Goal: Check status: Check status

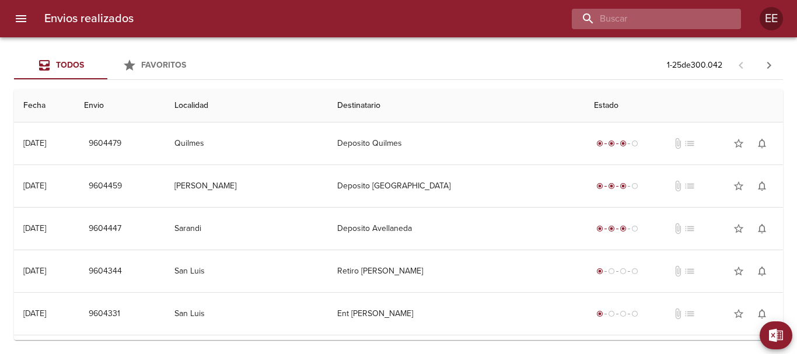
click at [656, 22] on input "buscar" at bounding box center [646, 19] width 149 height 20
type input "[PERSON_NAME]"
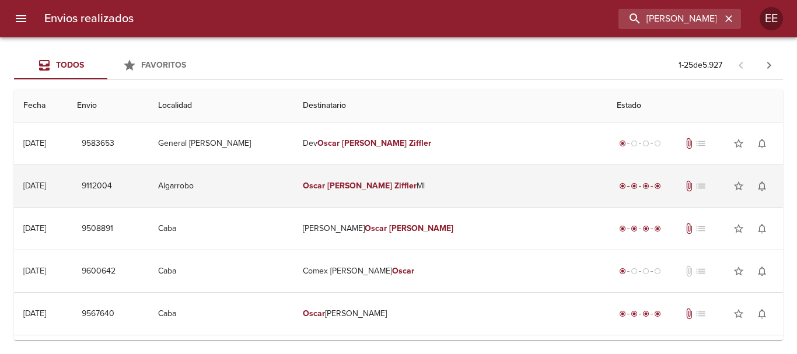
drag, startPoint x: 415, startPoint y: 195, endPoint x: 415, endPoint y: 203, distance: 7.6
click at [414, 195] on td "[PERSON_NAME] Ml" at bounding box center [451, 186] width 314 height 42
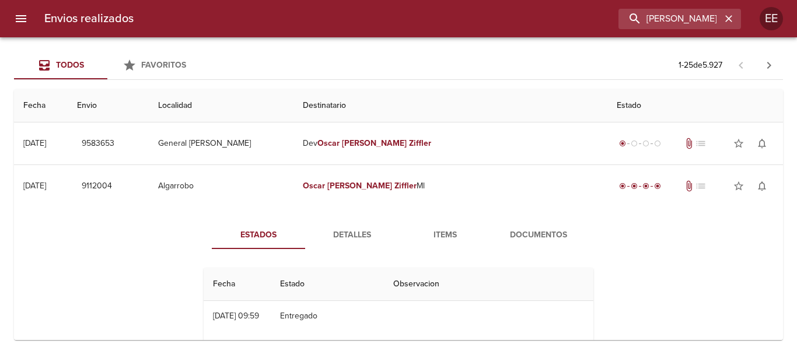
click at [445, 234] on span "Items" at bounding box center [445, 235] width 79 height 15
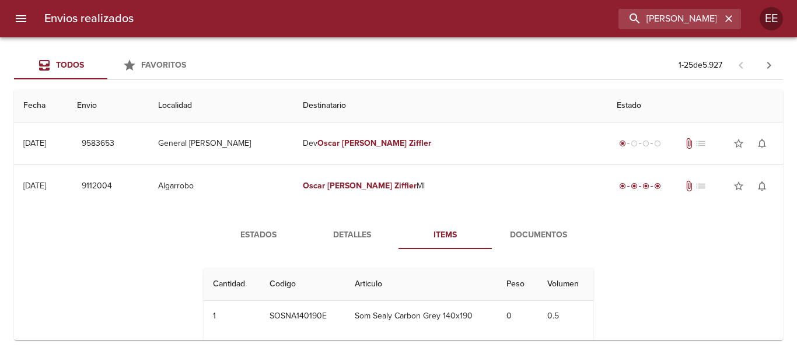
scroll to position [58, 0]
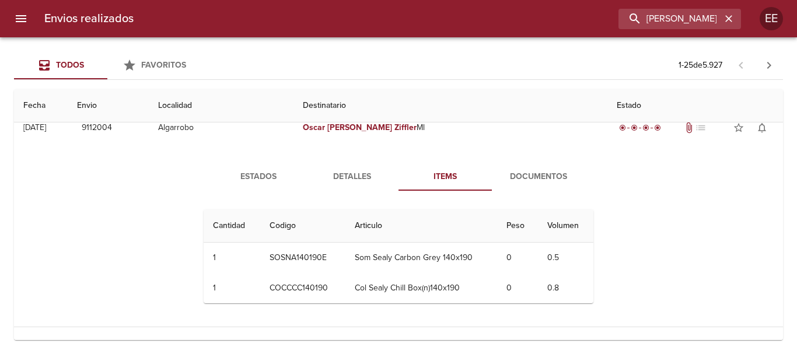
click at [520, 183] on span "Documentos" at bounding box center [538, 177] width 79 height 15
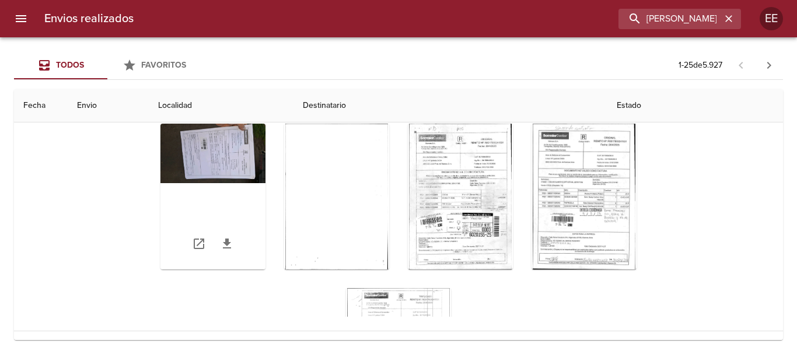
scroll to position [0, 0]
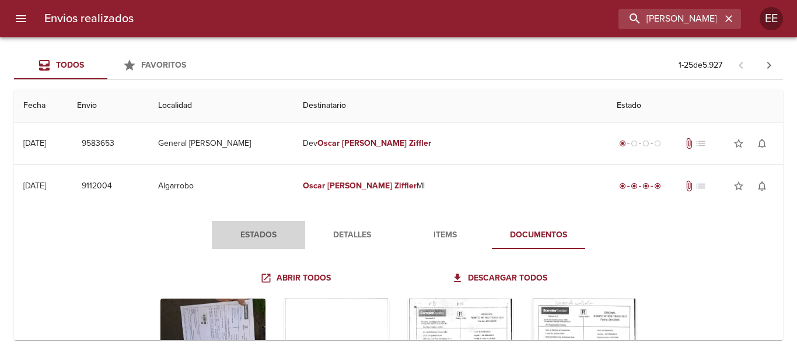
click at [244, 233] on span "Estados" at bounding box center [258, 235] width 79 height 15
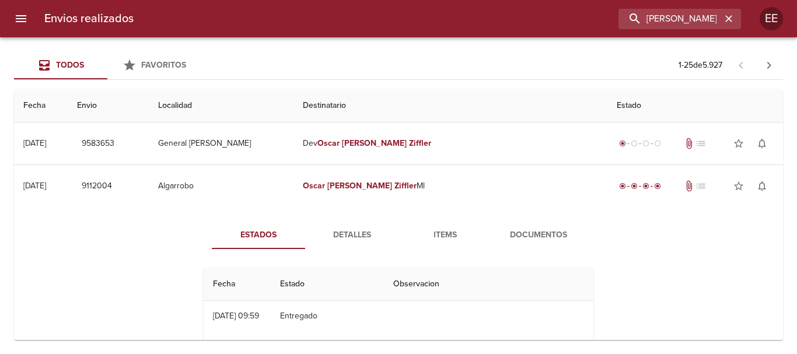
click at [526, 229] on span "Documentos" at bounding box center [538, 235] width 79 height 15
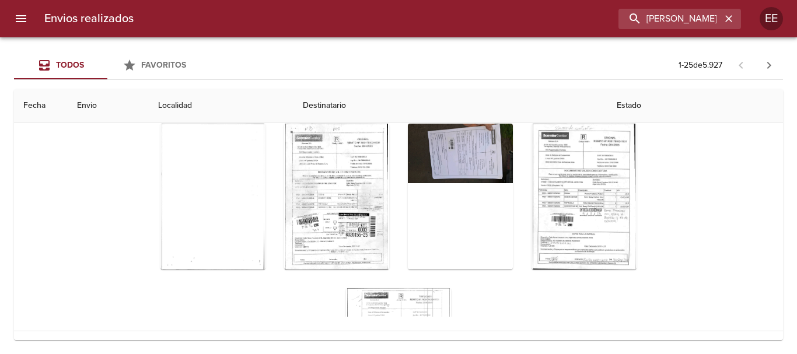
scroll to position [117, 0]
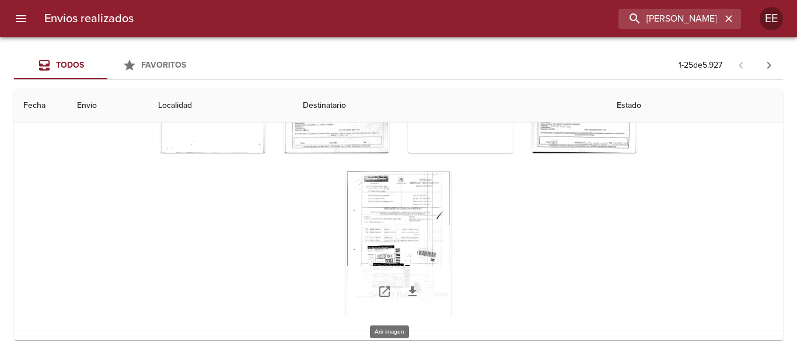
click at [382, 222] on div "Tabla de envíos del cliente" at bounding box center [398, 245] width 105 height 146
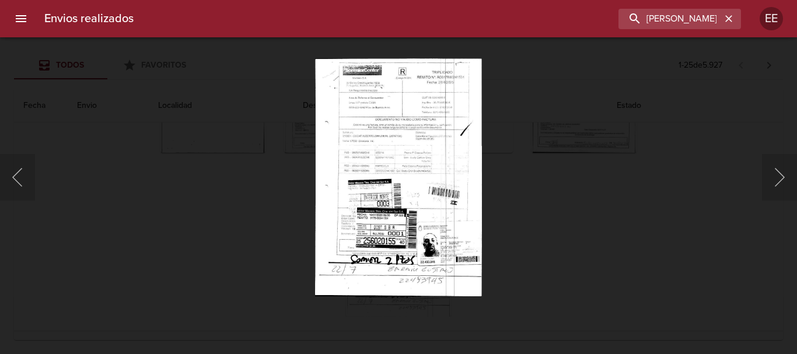
click at [443, 188] on img "Lightbox" at bounding box center [398, 176] width 167 height 237
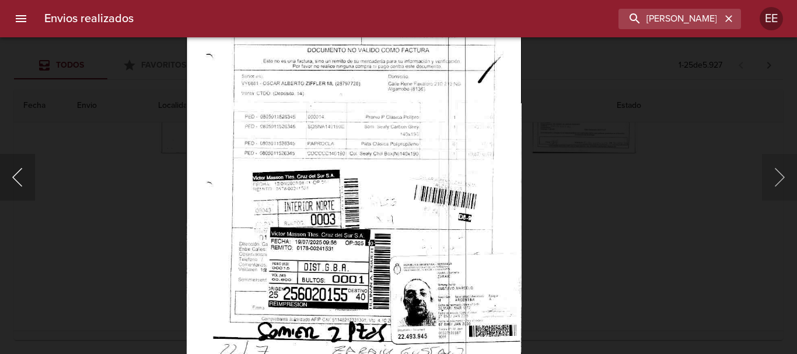
click at [23, 179] on button "Anterior" at bounding box center [17, 177] width 35 height 47
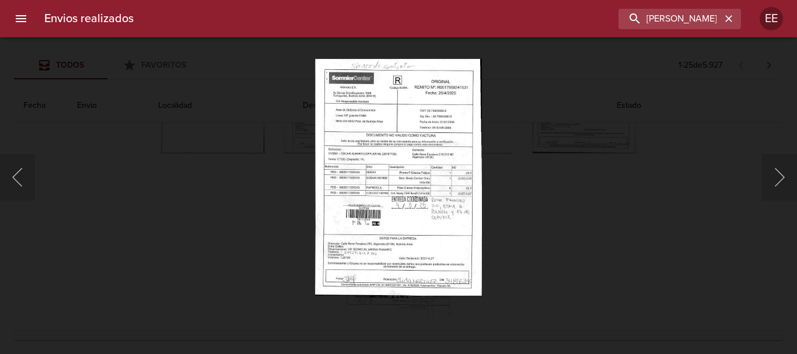
click at [443, 209] on img "Lightbox" at bounding box center [398, 176] width 167 height 237
click at [432, 232] on img "Lightbox" at bounding box center [398, 176] width 167 height 237
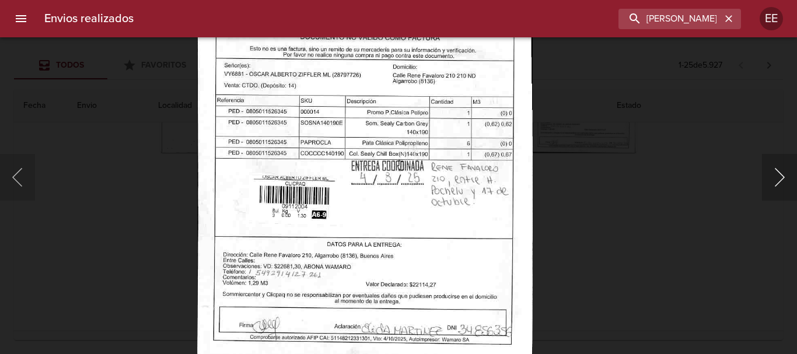
click at [783, 188] on button "Siguiente" at bounding box center [779, 177] width 35 height 47
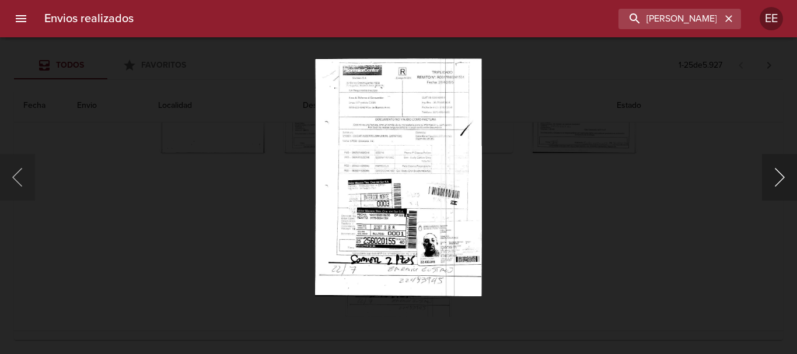
click at [780, 187] on button "Siguiente" at bounding box center [779, 177] width 35 height 47
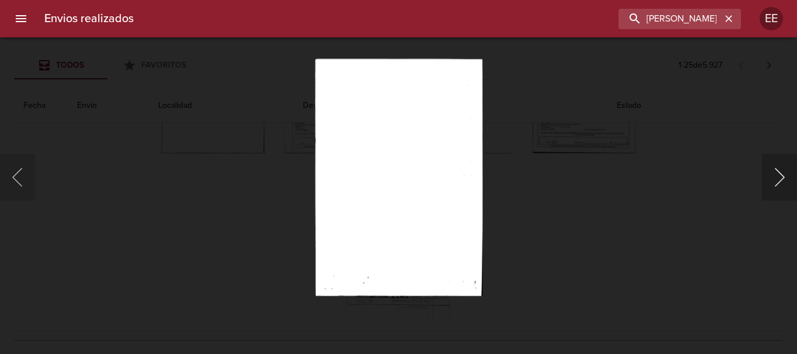
click at [780, 187] on button "Siguiente" at bounding box center [779, 177] width 35 height 47
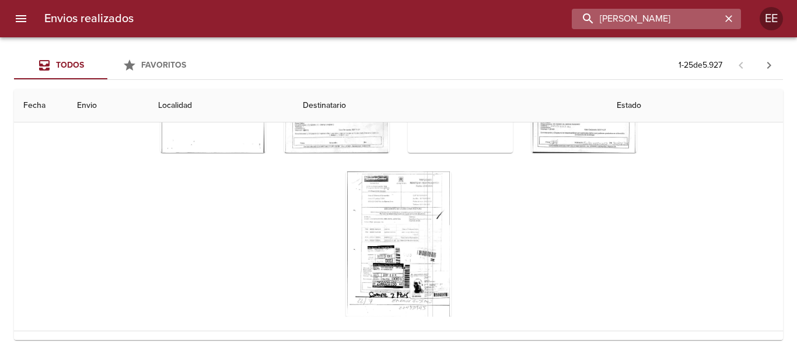
click at [701, 11] on input "[PERSON_NAME]" at bounding box center [646, 19] width 149 height 20
drag, startPoint x: 717, startPoint y: 16, endPoint x: 291, endPoint y: 29, distance: 426.2
click at [291, 29] on div "Envios realizados [PERSON_NAME] EE" at bounding box center [398, 18] width 797 height 37
click at [606, 17] on input "buscar" at bounding box center [646, 19] width 149 height 20
paste input "[PERSON_NAME] [PERSON_NAME]"
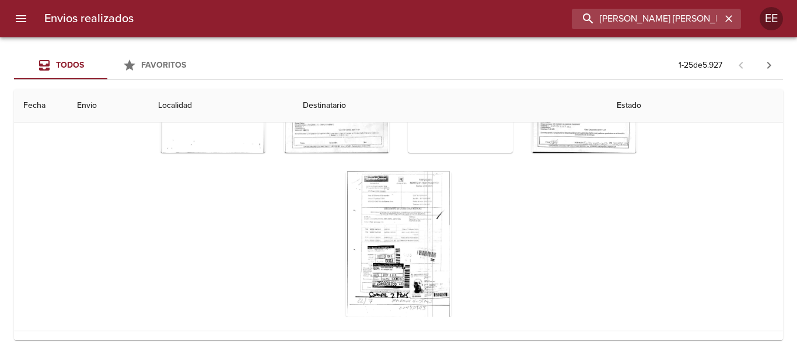
type input "[PERSON_NAME] [PERSON_NAME]"
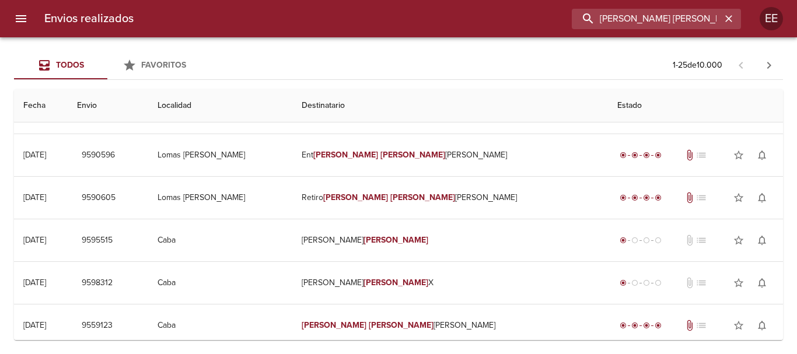
scroll to position [0, 0]
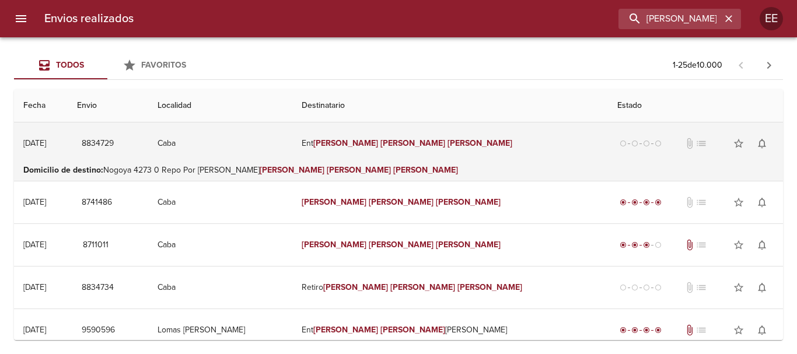
click at [409, 142] on em "[PERSON_NAME]" at bounding box center [412, 143] width 65 height 10
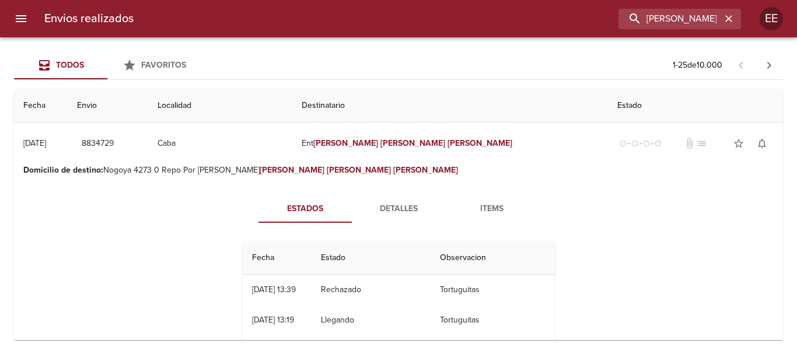
click at [382, 205] on span "Detalles" at bounding box center [398, 209] width 79 height 15
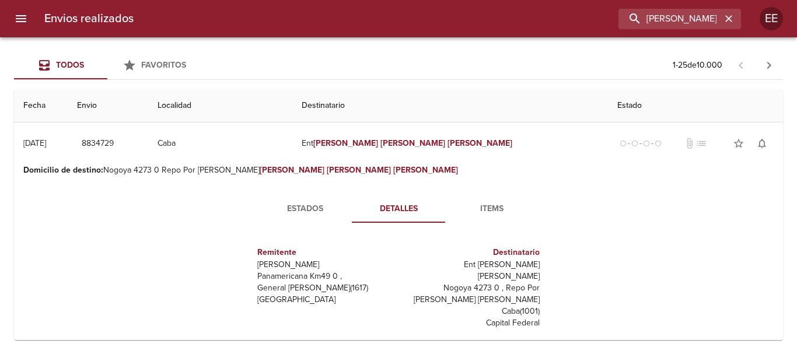
click at [484, 216] on span "Items" at bounding box center [491, 209] width 79 height 15
